Goal: Information Seeking & Learning: Learn about a topic

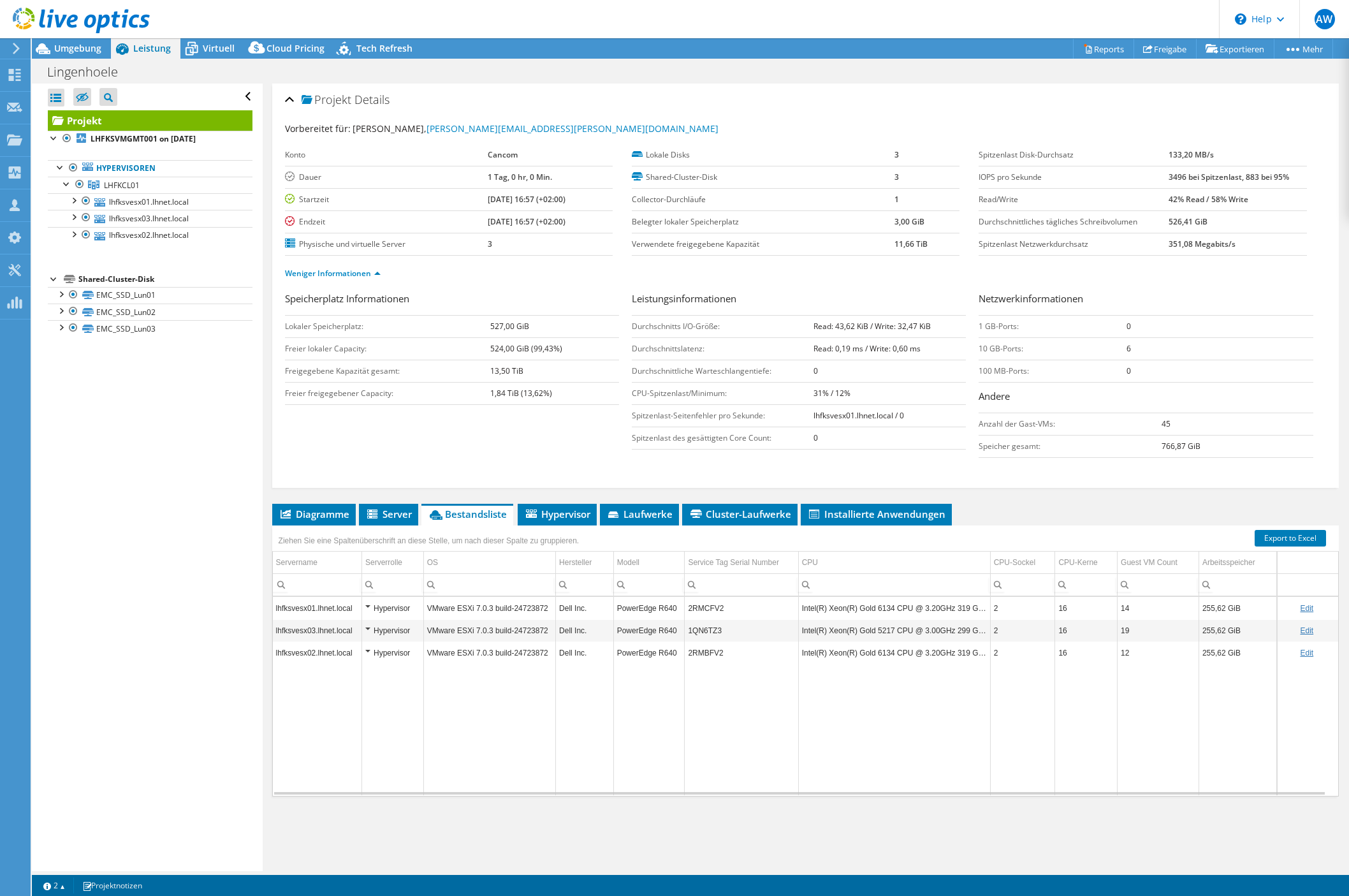
select select "USD"
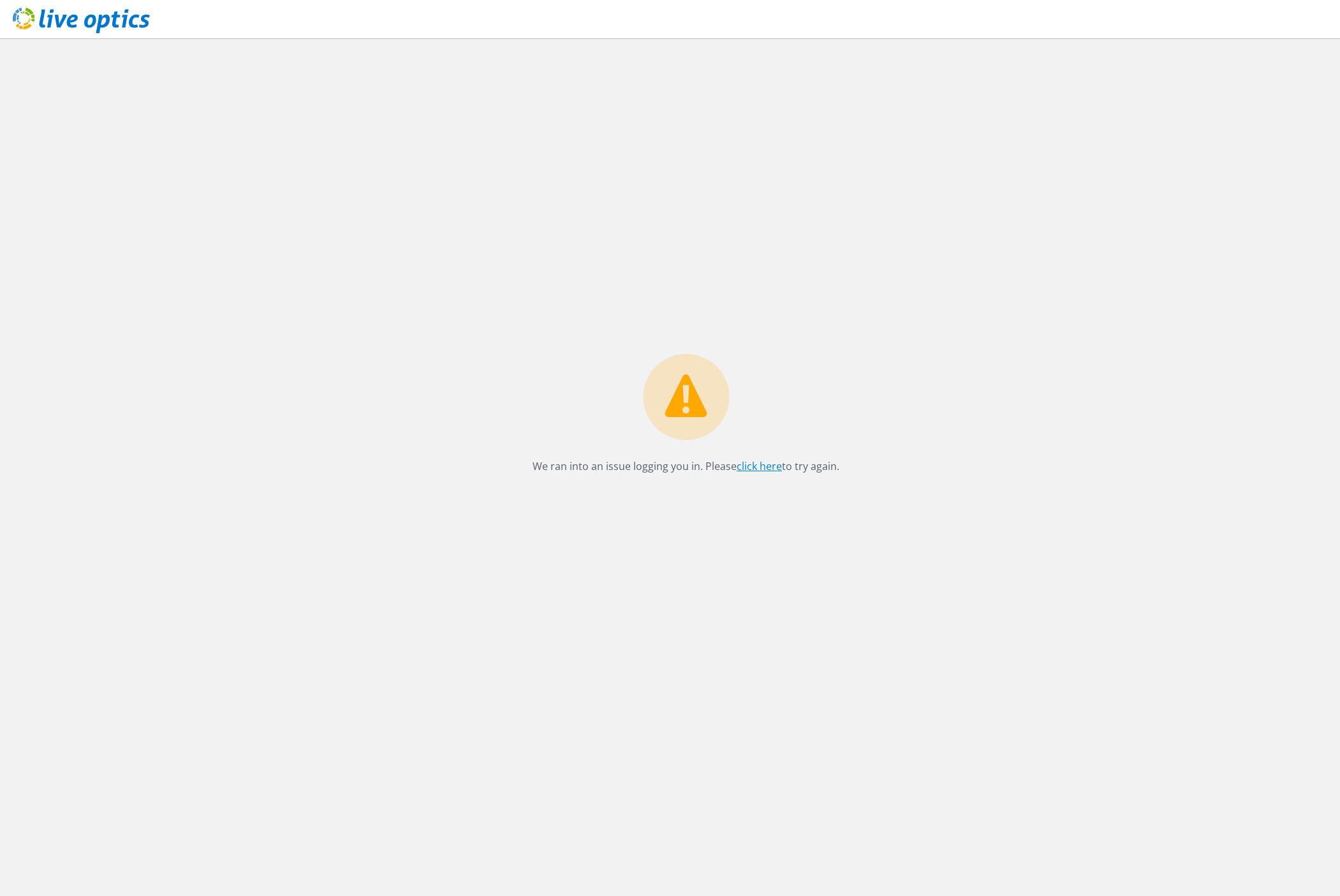
click at [751, 470] on link "click here" at bounding box center [759, 465] width 46 height 14
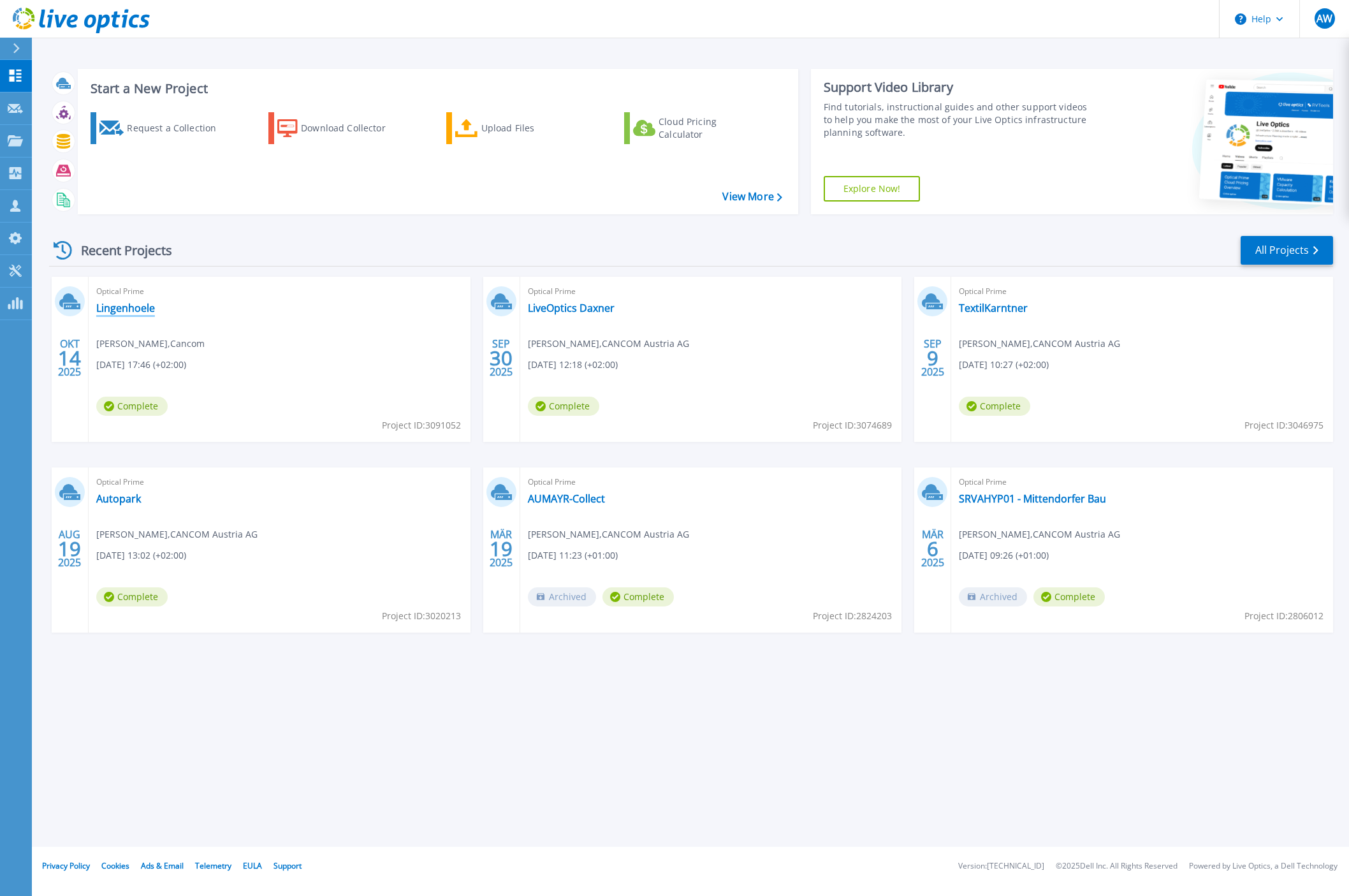
click at [118, 310] on link "Lingenhoele" at bounding box center [125, 308] width 59 height 13
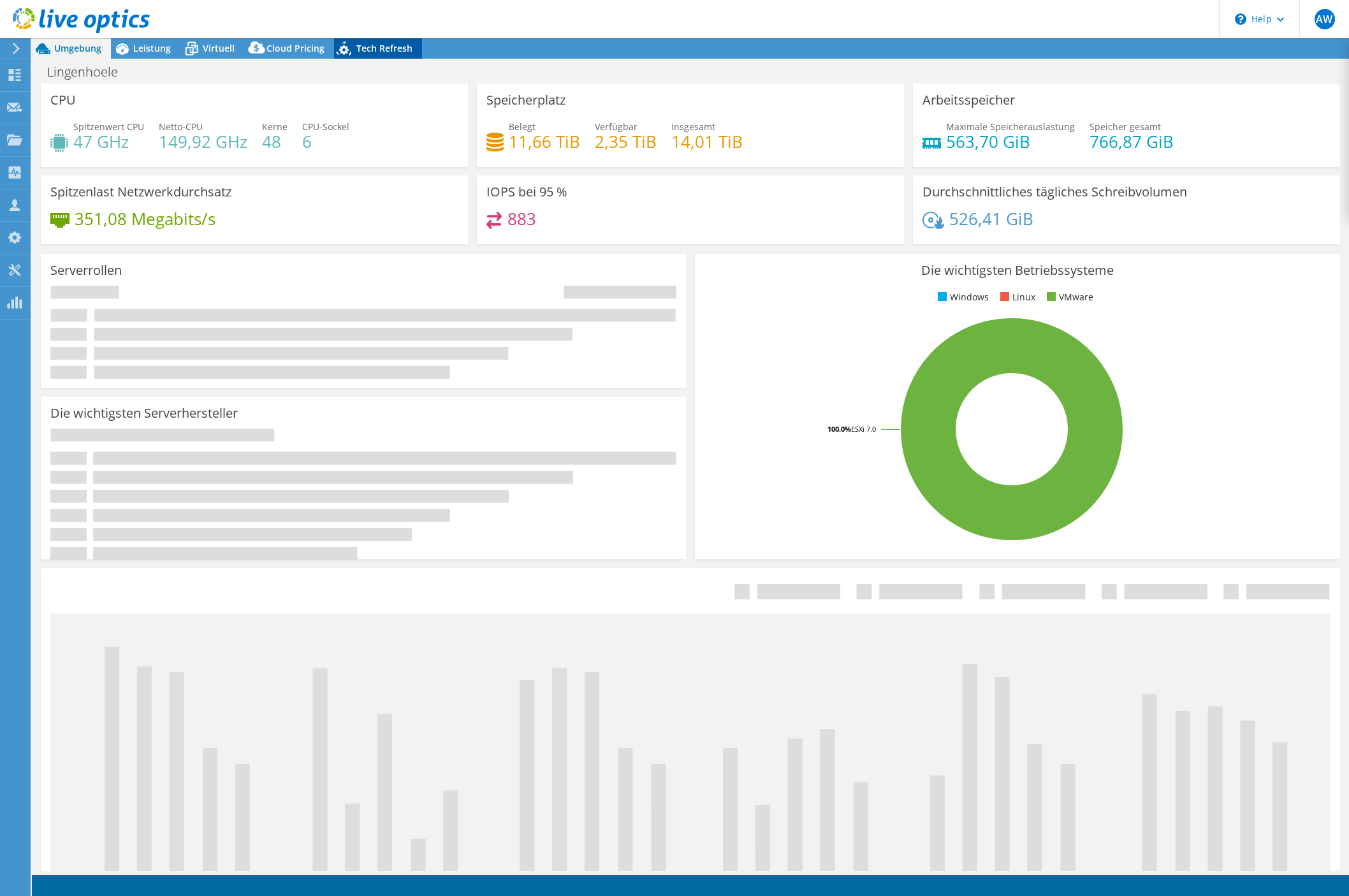
click at [377, 43] on span "Tech Refresh" at bounding box center [384, 48] width 56 height 12
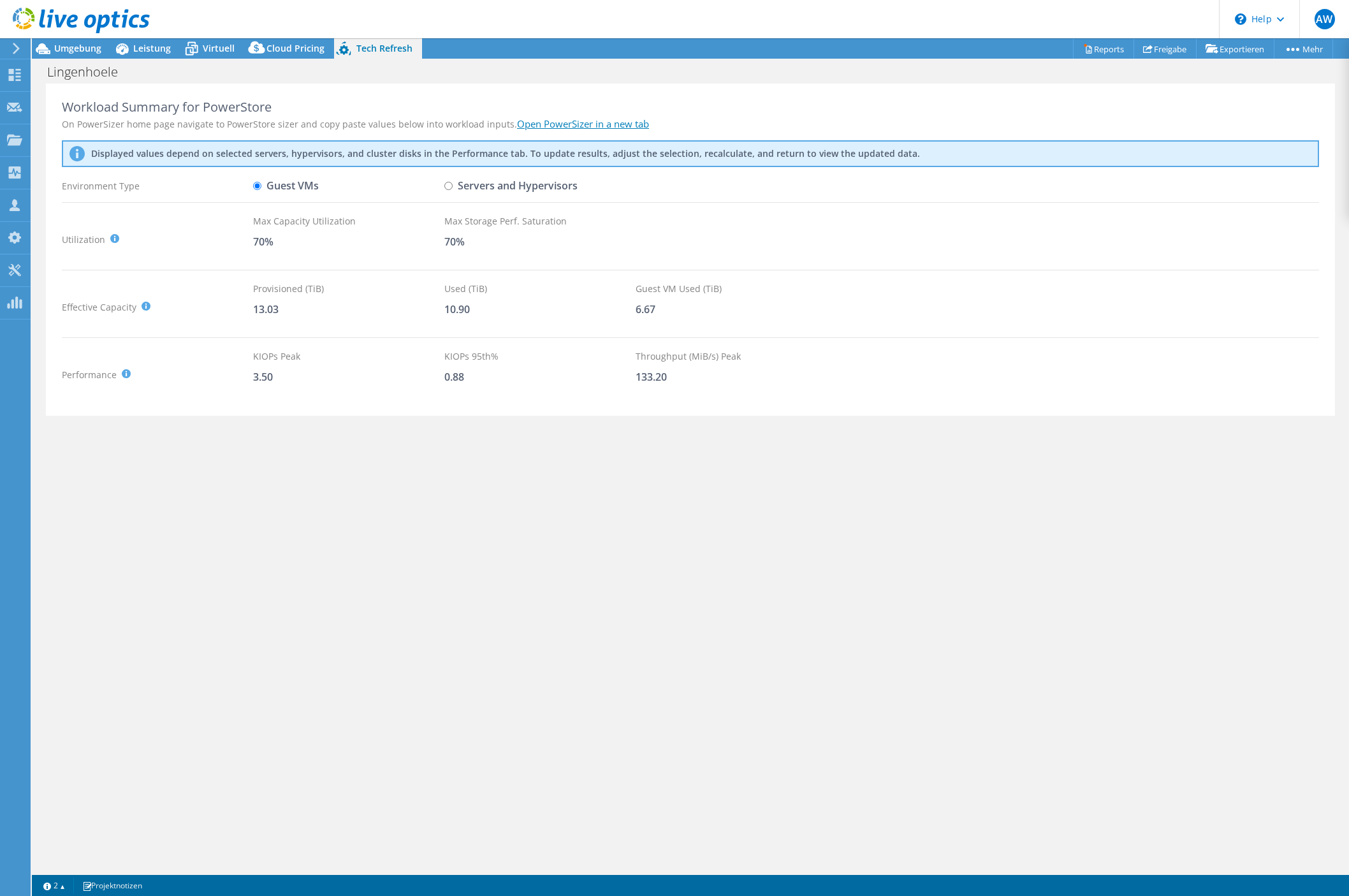
click at [455, 187] on label "Servers and Hypervisors" at bounding box center [511, 185] width 133 height 22
click at [452, 187] on input "Servers and Hypervisors" at bounding box center [448, 185] width 8 height 8
radio input "true"
radio input "false"
drag, startPoint x: 475, startPoint y: 311, endPoint x: 436, endPoint y: 311, distance: 39.0
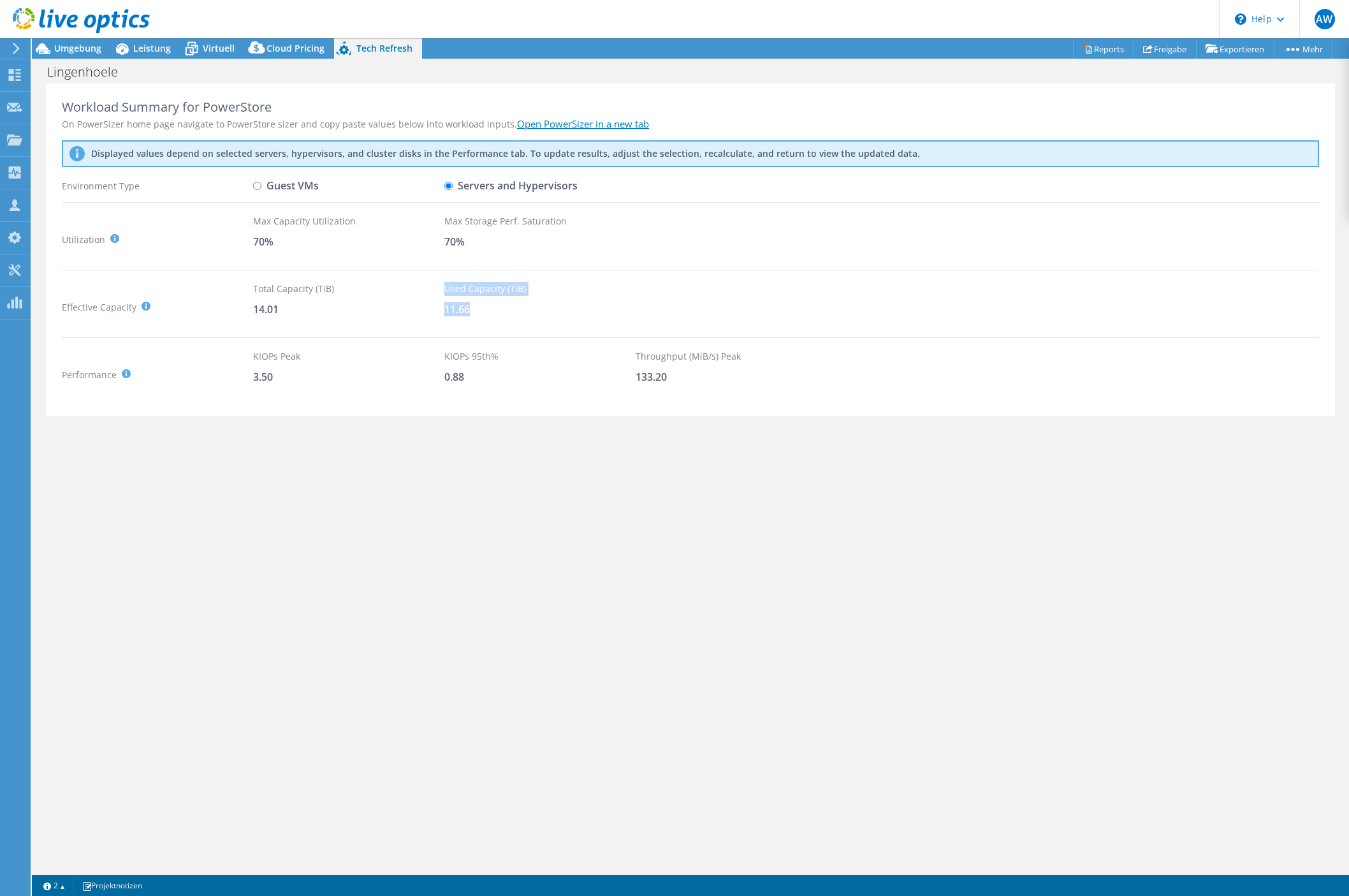
click at [436, 311] on div "Effective Capacity Total Capacity (TiB) : Sum of local and shared disk capaciti…" at bounding box center [690, 307] width 1257 height 51
click at [251, 313] on div "Effective Capacity Total Capacity (TiB) : Sum of local and shared disk capaciti…" at bounding box center [157, 307] width 191 height 51
drag, startPoint x: 250, startPoint y: 310, endPoint x: 292, endPoint y: 312, distance: 42.0
click at [292, 312] on div "Effective Capacity Total Capacity (TiB) : Sum of local and shared disk capaciti…" at bounding box center [690, 307] width 1257 height 51
click at [292, 312] on div "14.01" at bounding box center [349, 309] width 191 height 14
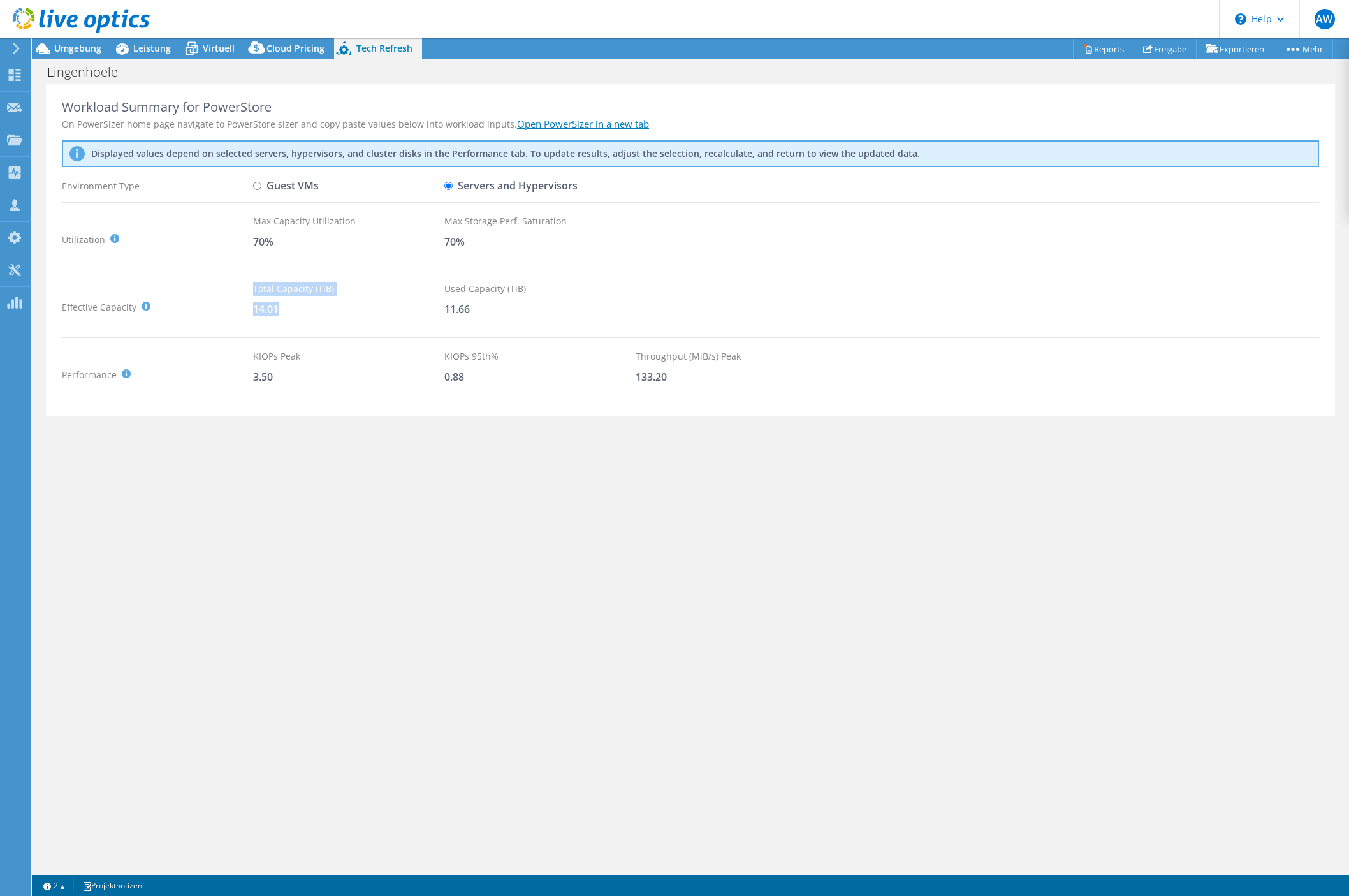
drag, startPoint x: 282, startPoint y: 310, endPoint x: 241, endPoint y: 310, distance: 41.0
click at [241, 310] on div "Effective Capacity Total Capacity (TiB) : Sum of local and shared disk capaciti…" at bounding box center [690, 307] width 1257 height 51
drag, startPoint x: 241, startPoint y: 310, endPoint x: 287, endPoint y: 324, distance: 48.1
click at [287, 324] on div "Total Capacity (TiB) 14.01" at bounding box center [349, 307] width 191 height 51
click at [88, 48] on span "Umgebung" at bounding box center [77, 48] width 47 height 12
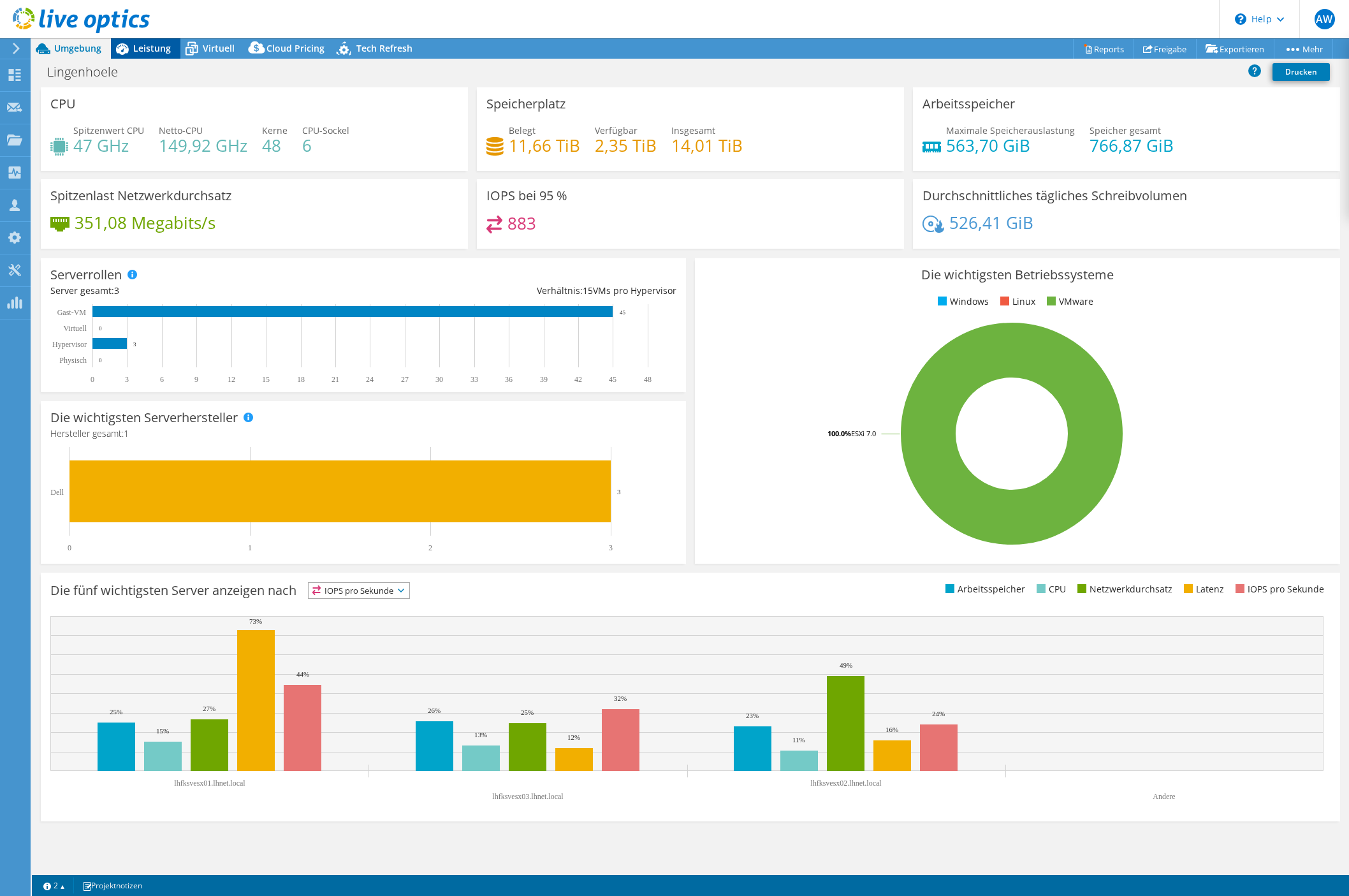
click at [142, 44] on span "Leistung" at bounding box center [152, 48] width 38 height 12
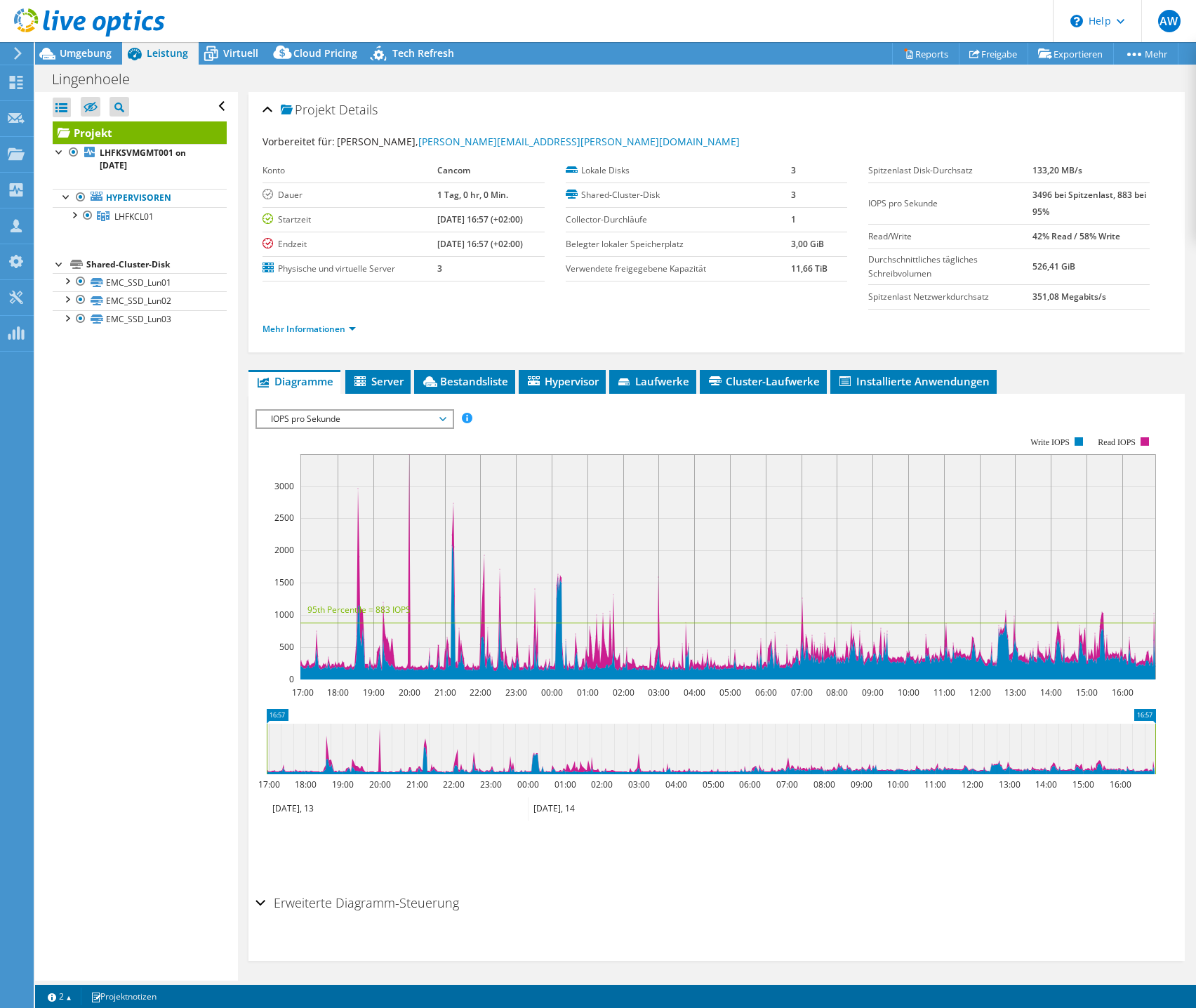
click at [84, 41] on div at bounding box center [82, 23] width 165 height 47
click at [84, 53] on span "Umgebung" at bounding box center [85, 53] width 52 height 14
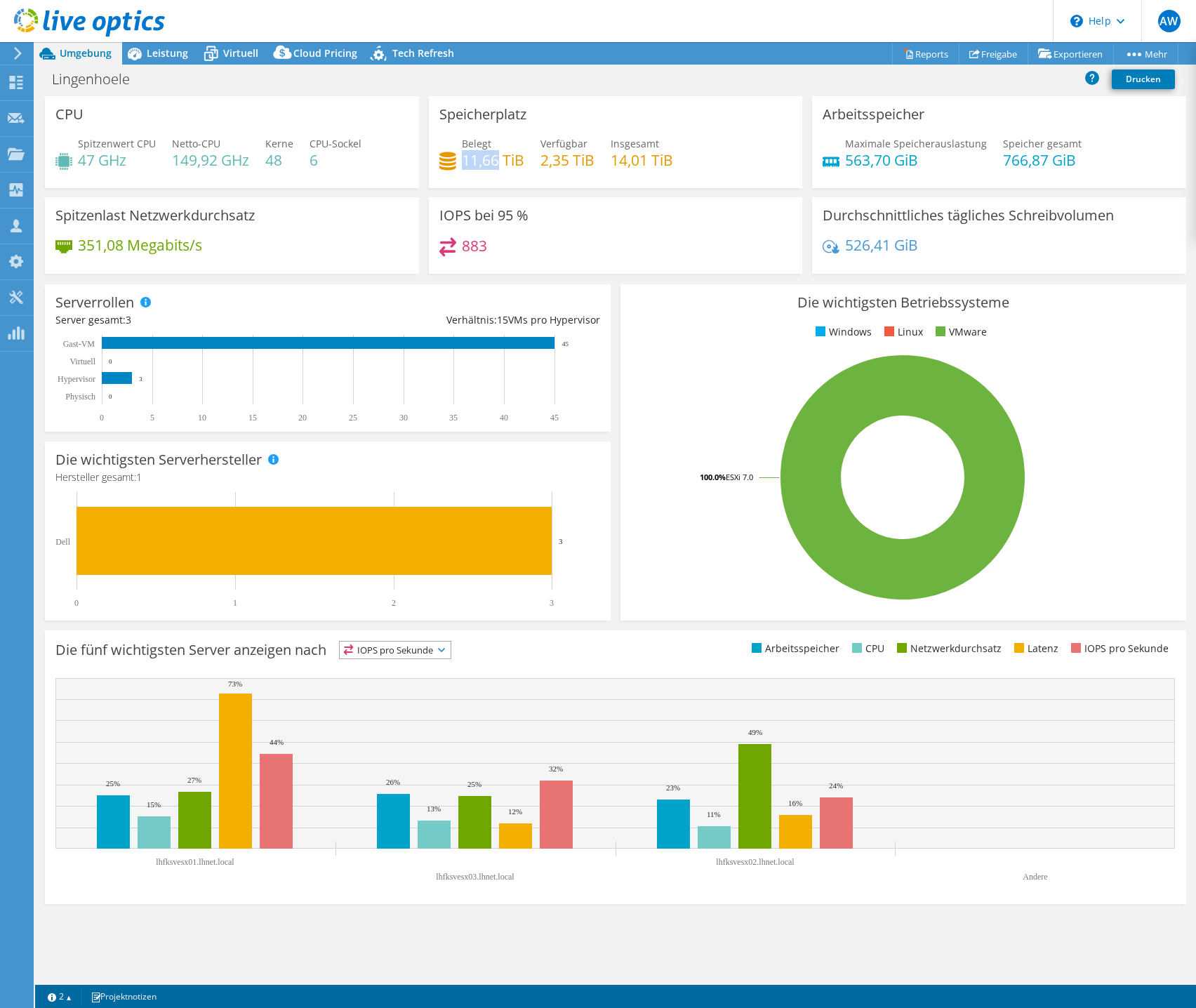
drag, startPoint x: 465, startPoint y: 162, endPoint x: 500, endPoint y: 162, distance: 35.0
click at [500, 162] on h4 "11,66 TiB" at bounding box center [493, 159] width 62 height 15
copy h4 "11,66"
